Goal: Task Accomplishment & Management: Manage account settings

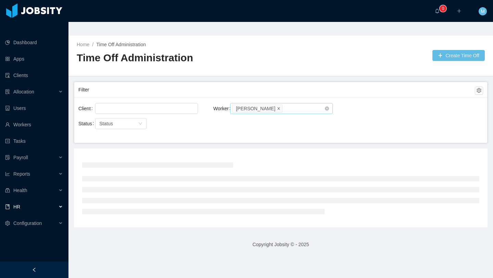
click at [280, 106] on icon "icon: close" at bounding box center [278, 107] width 3 height 3
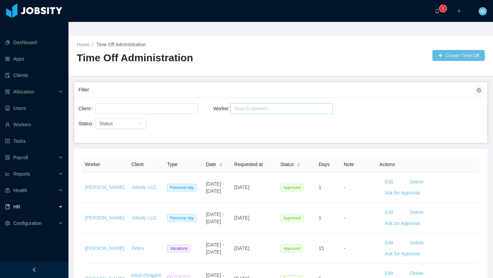
click at [267, 105] on div "Search workers..." at bounding box center [278, 108] width 88 height 7
type input "**********"
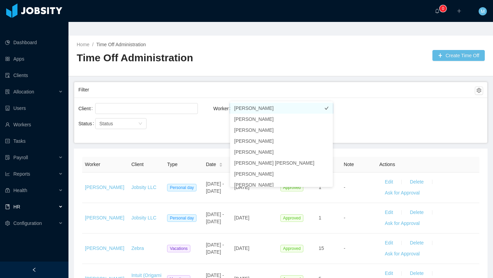
click at [271, 110] on li "[PERSON_NAME]" at bounding box center [281, 108] width 103 height 11
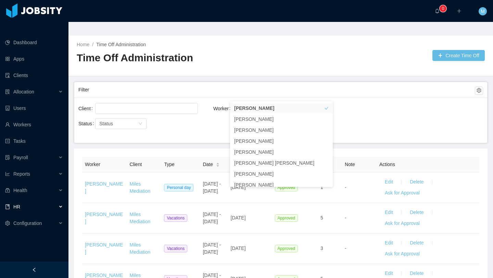
click at [212, 83] on div "Filter" at bounding box center [276, 89] width 396 height 13
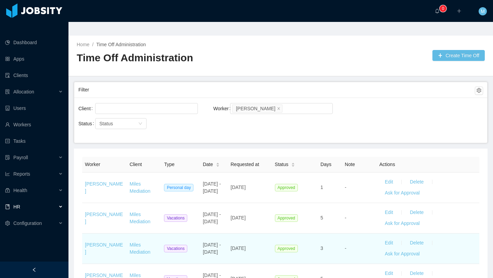
scroll to position [435, 0]
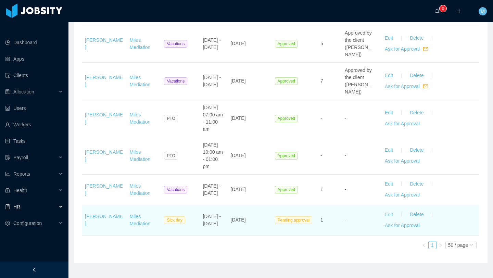
click at [389, 209] on button "Edit" at bounding box center [388, 214] width 19 height 11
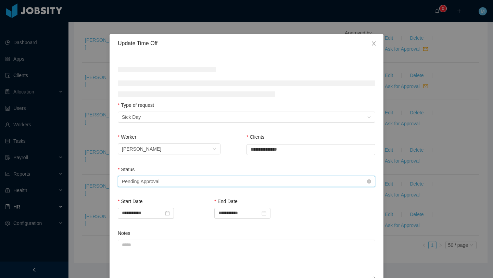
click at [200, 180] on div "Select status Pending Approval" at bounding box center [244, 181] width 245 height 10
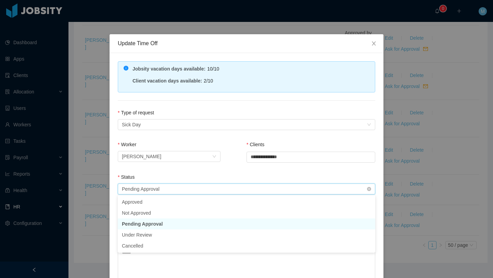
click at [159, 191] on div "Pending Approval" at bounding box center [141, 189] width 38 height 10
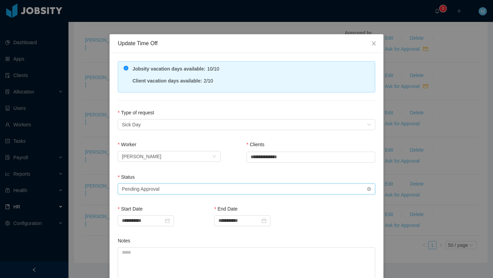
click at [159, 191] on div "Pending Approval" at bounding box center [141, 189] width 38 height 10
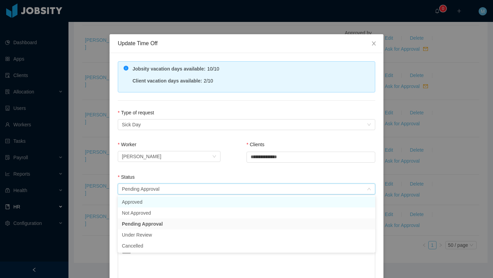
click at [152, 199] on li "Approved" at bounding box center [246, 201] width 257 height 11
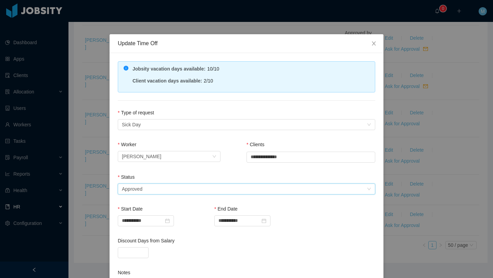
click at [164, 174] on div "Status" at bounding box center [246, 179] width 257 height 10
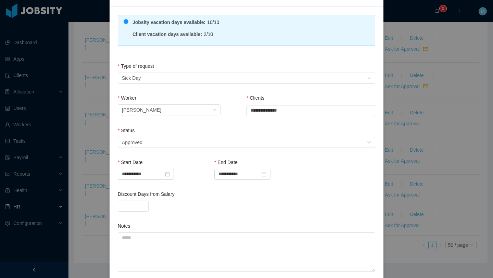
scroll to position [101, 0]
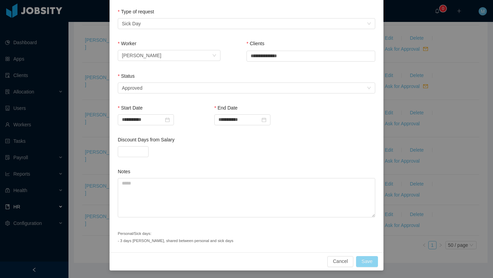
click at [365, 260] on button "Save" at bounding box center [367, 261] width 22 height 11
